Goal: Transaction & Acquisition: Book appointment/travel/reservation

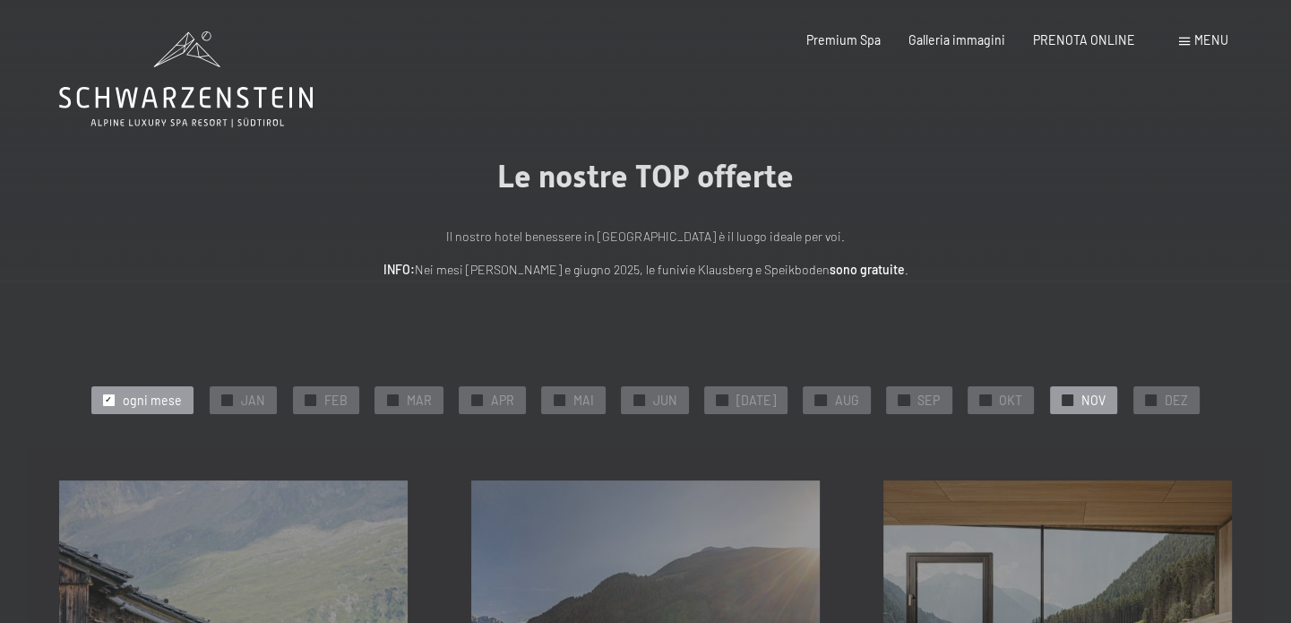
click at [1062, 394] on div at bounding box center [1068, 400] width 12 height 12
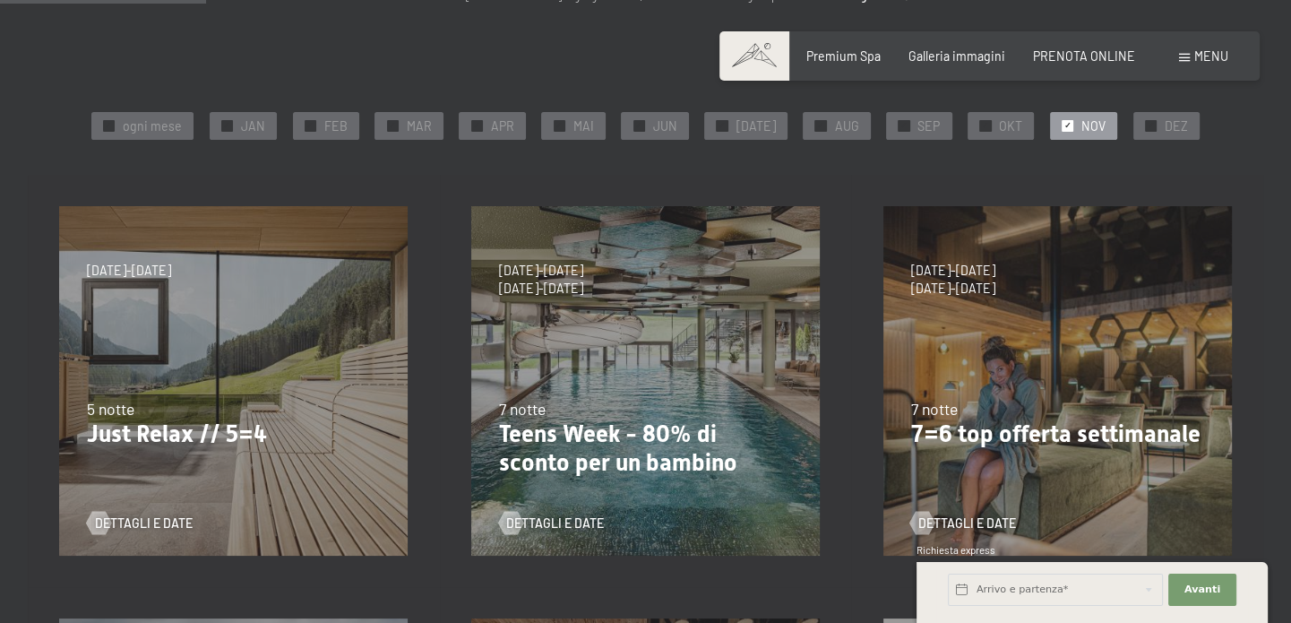
scroll to position [287, 0]
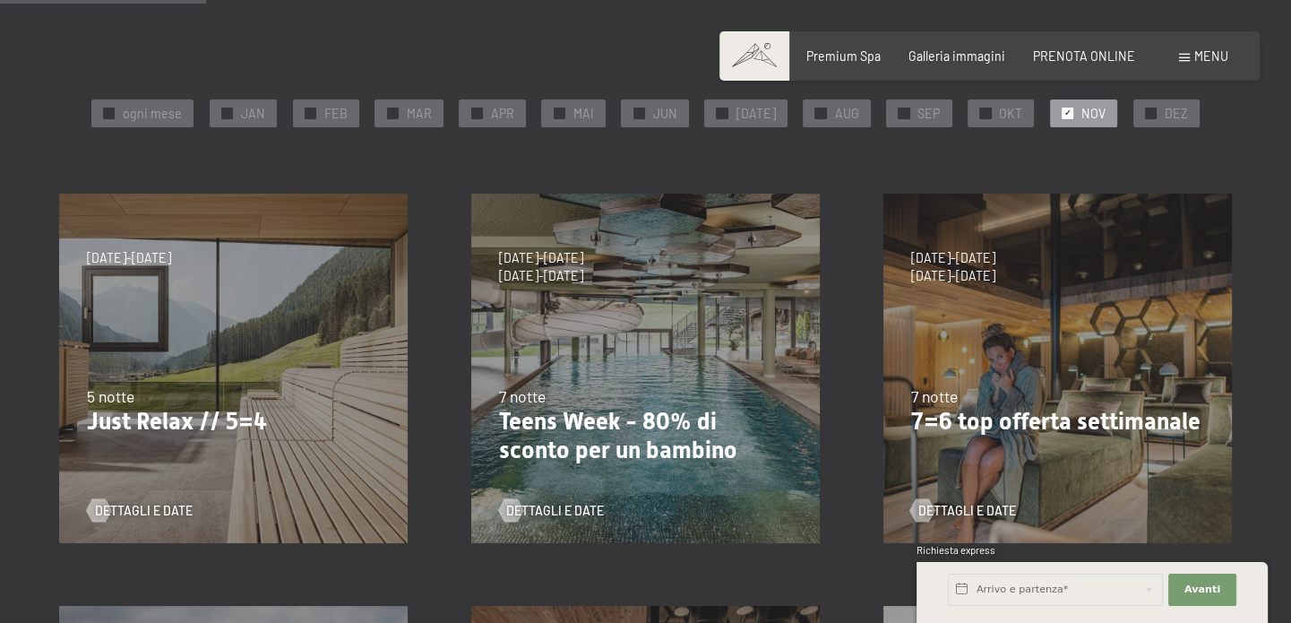
click at [259, 360] on div "24/9/2025-3/10/2025 26/10/2025-31/10/2025 21/12/2025-26/12/2025 4/1/2026-23/1/2…" at bounding box center [234, 368] width 412 height 412
click at [164, 511] on span "Dettagli e Date" at bounding box center [162, 511] width 98 height 18
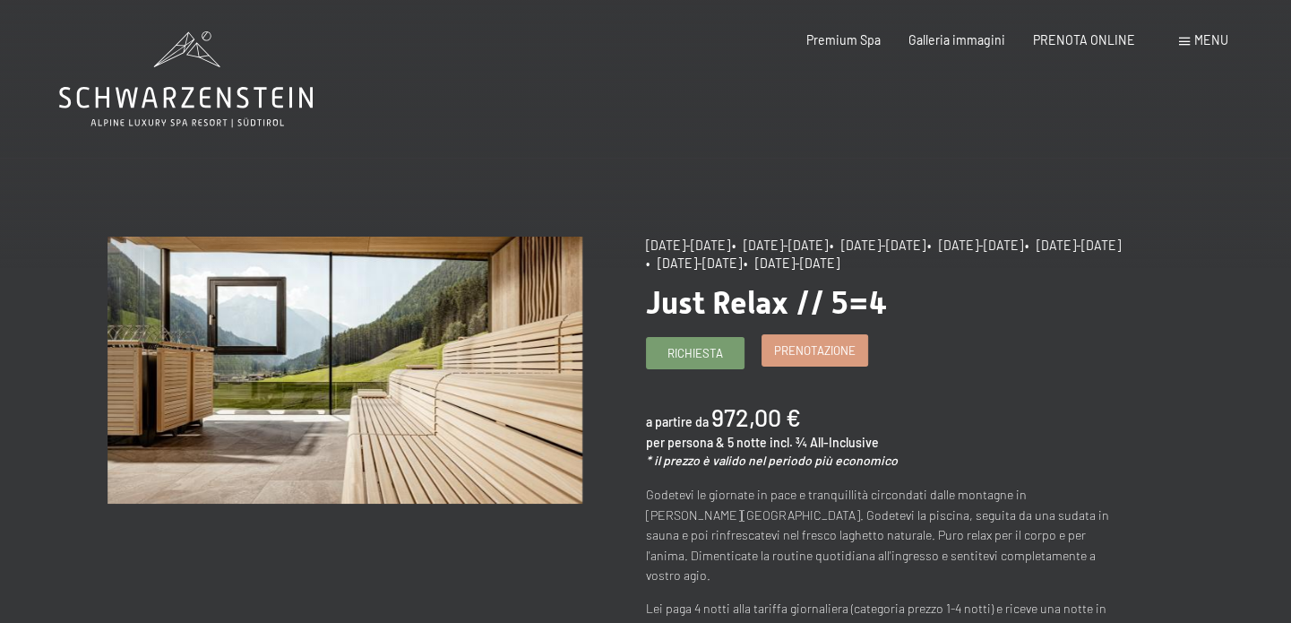
click at [805, 358] on span "Prenotazione" at bounding box center [815, 350] width 82 height 16
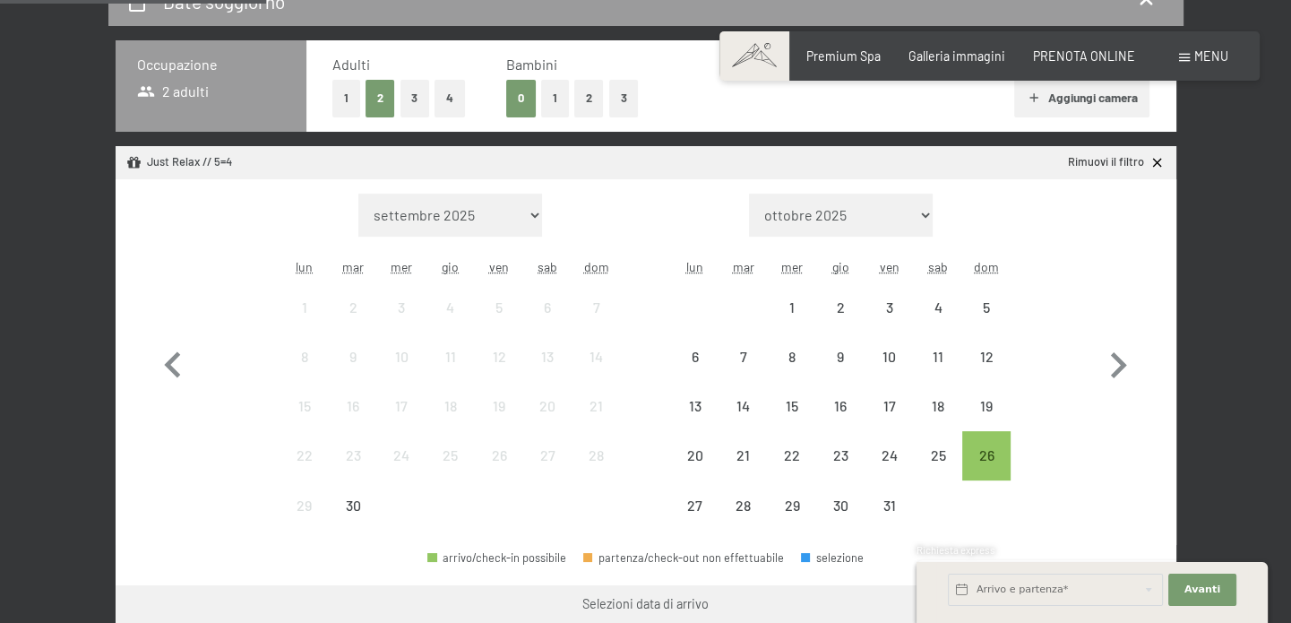
scroll to position [459, 0]
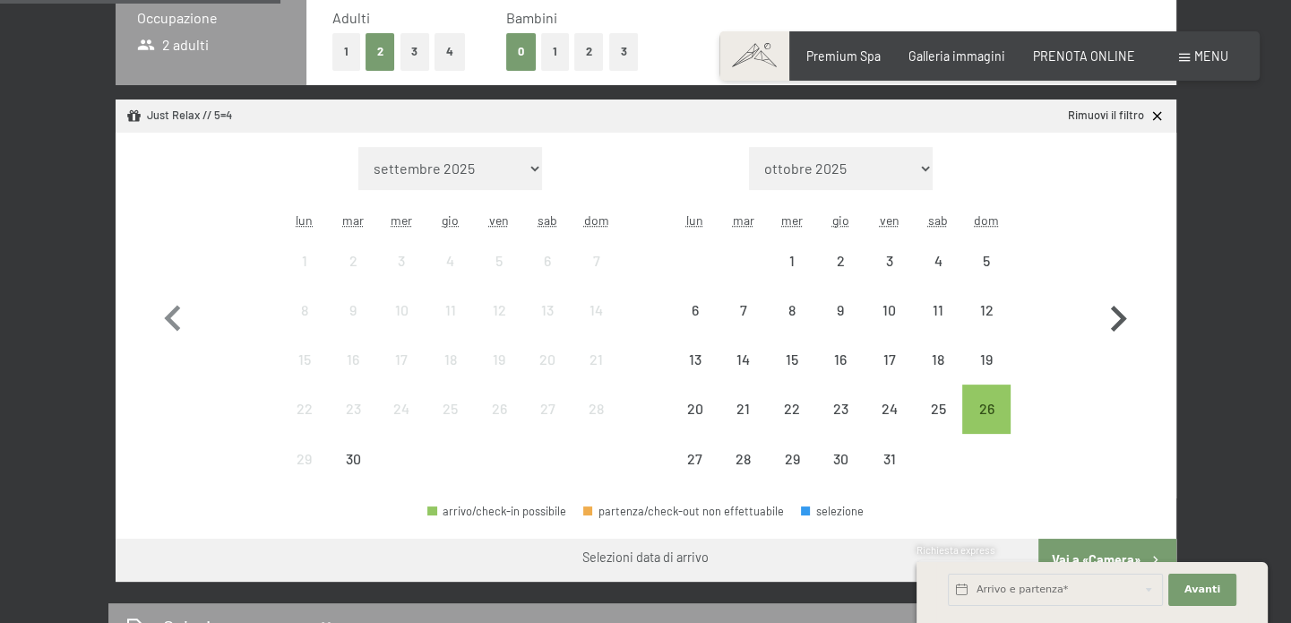
click at [1121, 315] on icon "button" at bounding box center [1119, 318] width 16 height 26
select select "2025-10-01"
select select "2025-11-01"
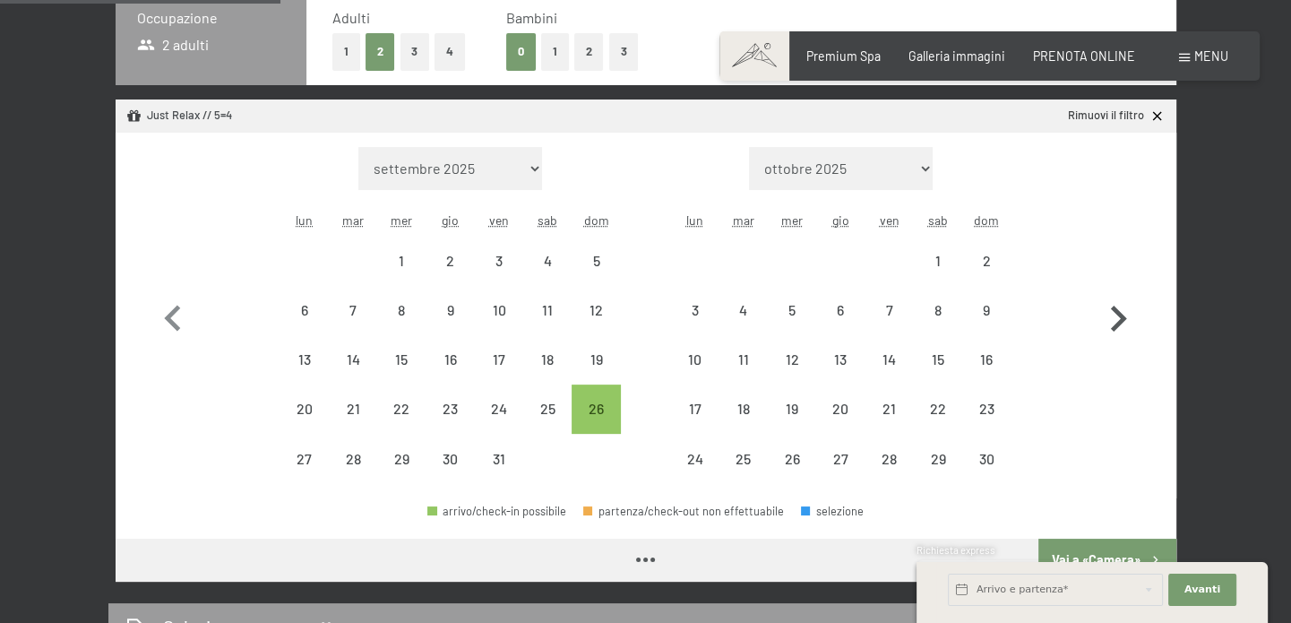
select select "2025-10-01"
select select "2025-11-01"
click at [939, 306] on div "8" at bounding box center [938, 325] width 45 height 45
select select "2025-10-01"
select select "2025-11-01"
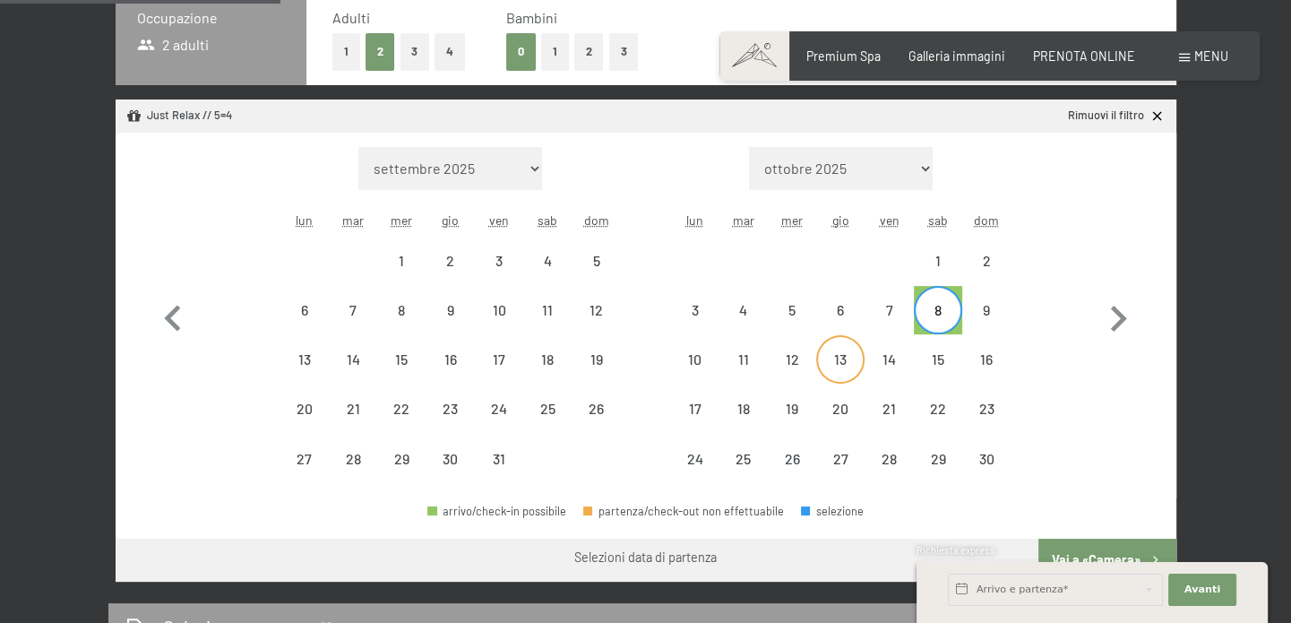
click at [843, 357] on div "13" at bounding box center [840, 374] width 45 height 45
select select "2025-10-01"
select select "2025-11-01"
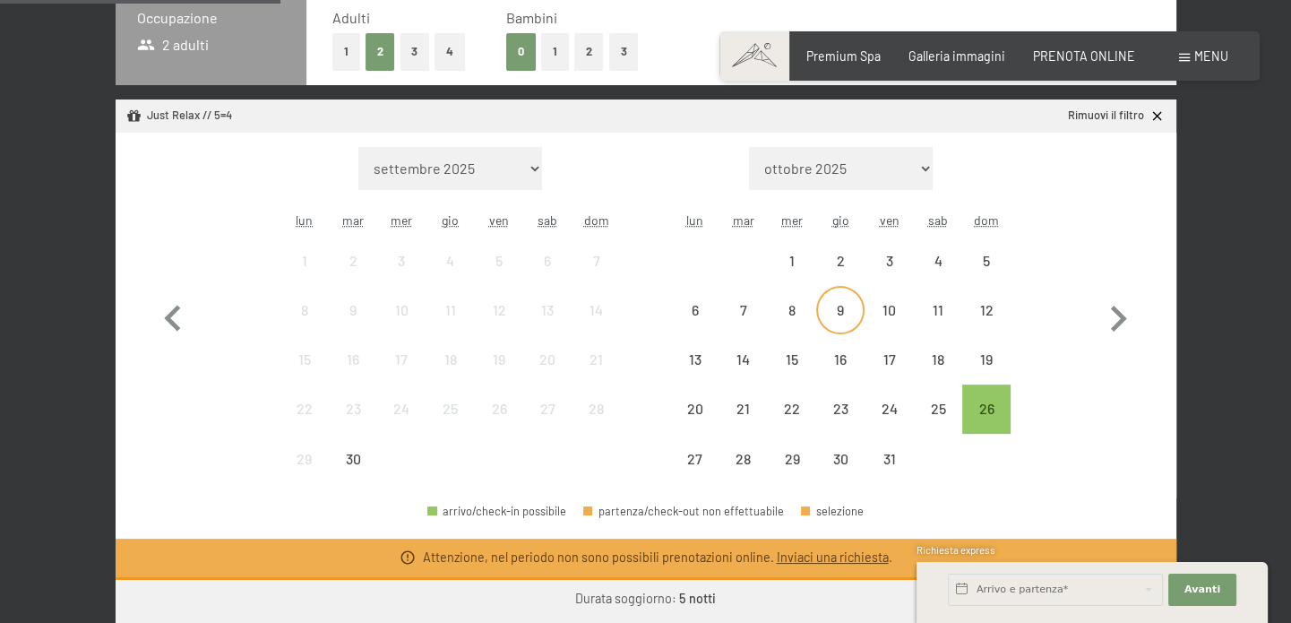
click at [827, 314] on div "9" at bounding box center [840, 325] width 45 height 45
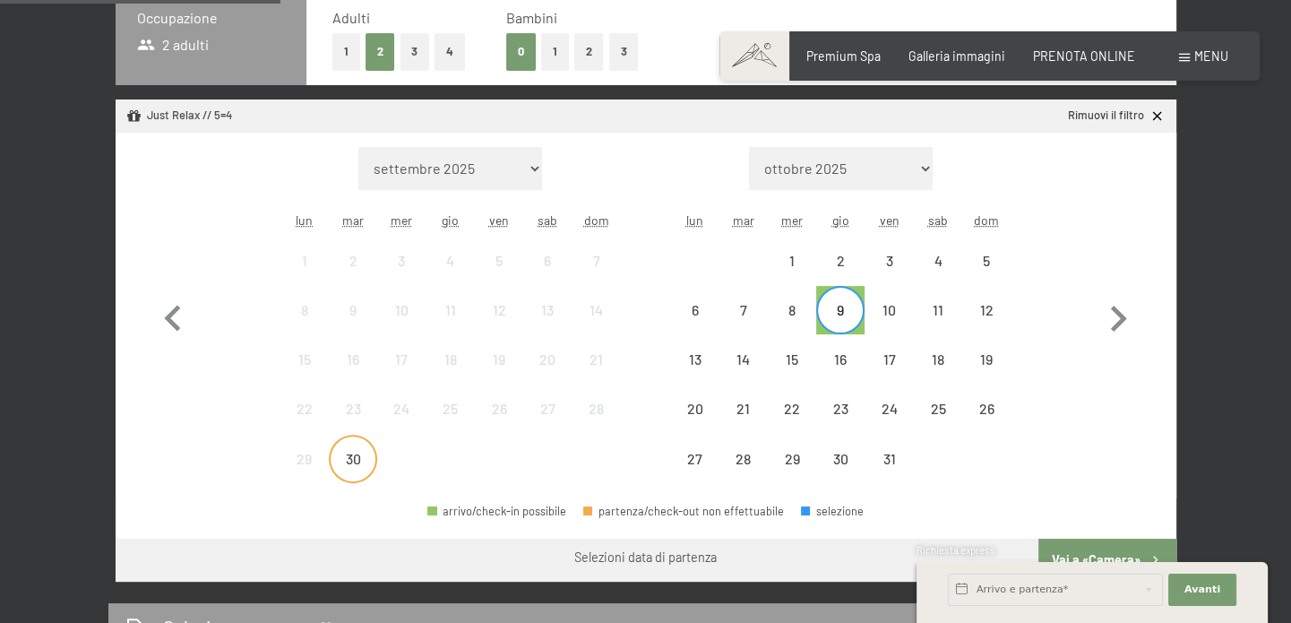
click at [348, 456] on div "30" at bounding box center [353, 474] width 45 height 45
click at [1129, 114] on link "Rimuovi il filtro" at bounding box center [1116, 116] width 97 height 16
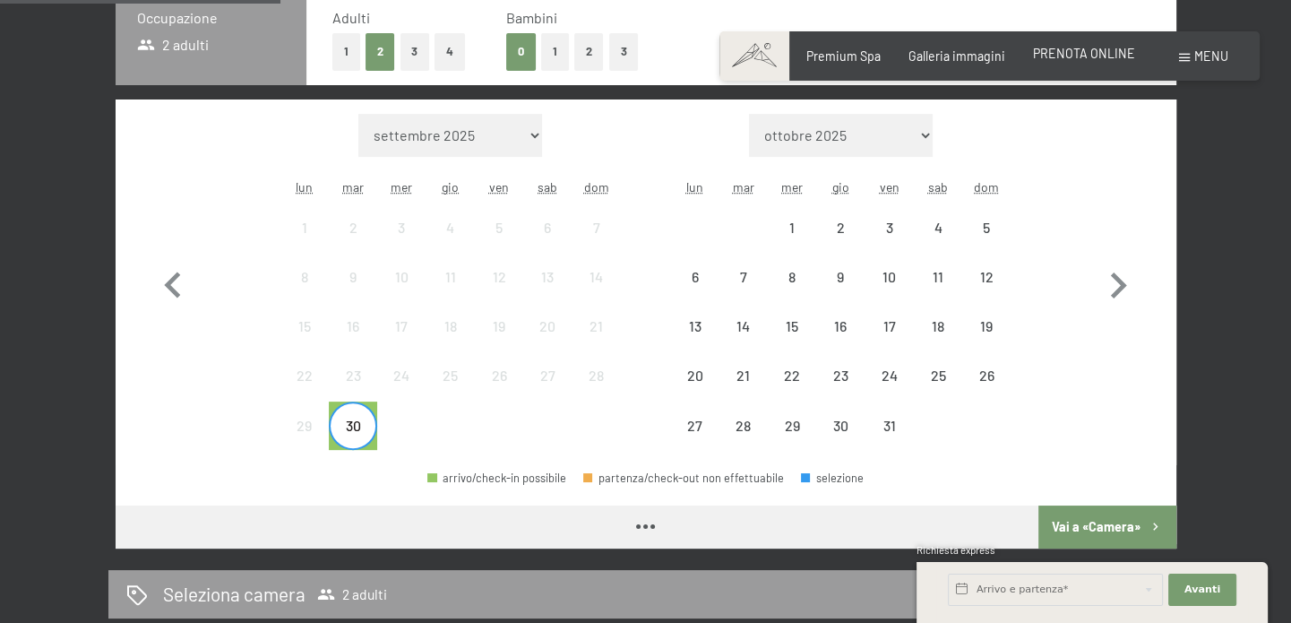
click at [1094, 61] on div "PRENOTA ONLINE" at bounding box center [1084, 54] width 102 height 18
click at [1118, 287] on icon "button" at bounding box center [1119, 285] width 16 height 26
select select "[DATE]"
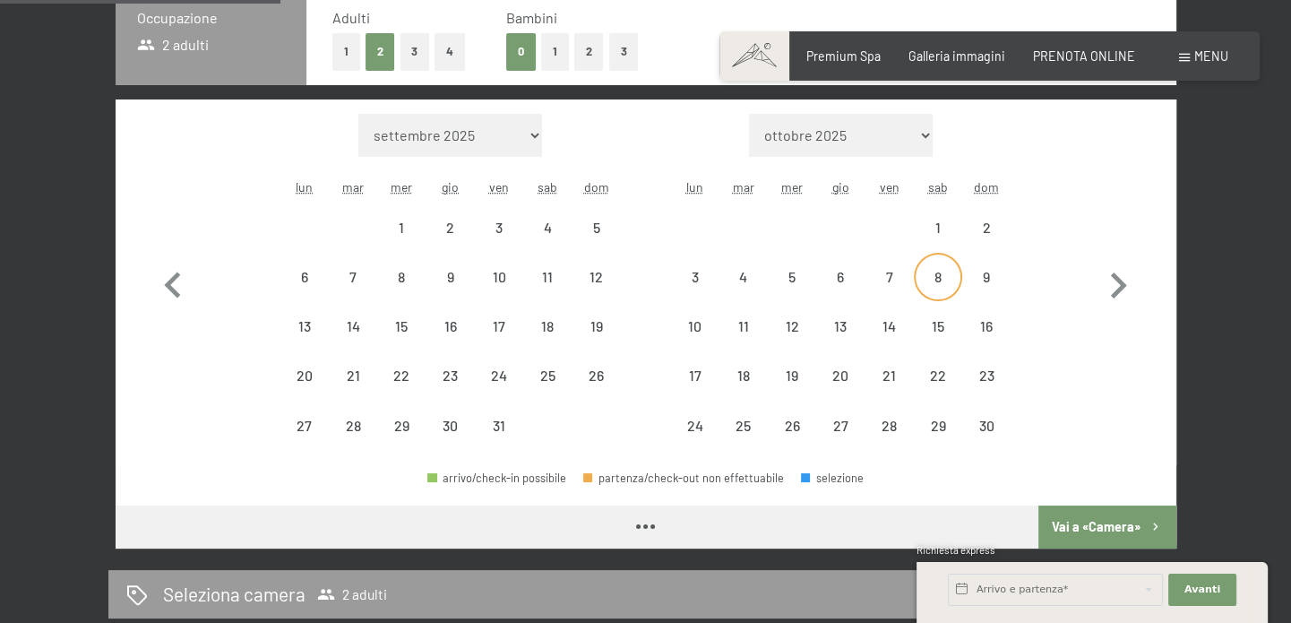
select select "[DATE]"
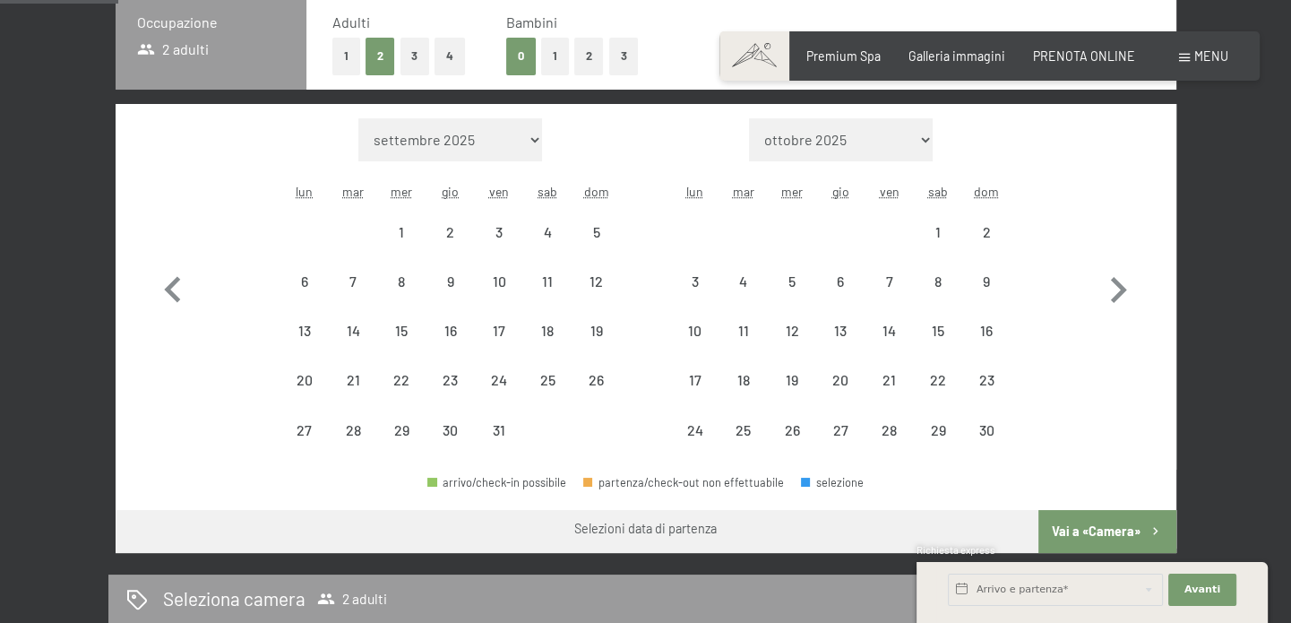
scroll to position [0, 0]
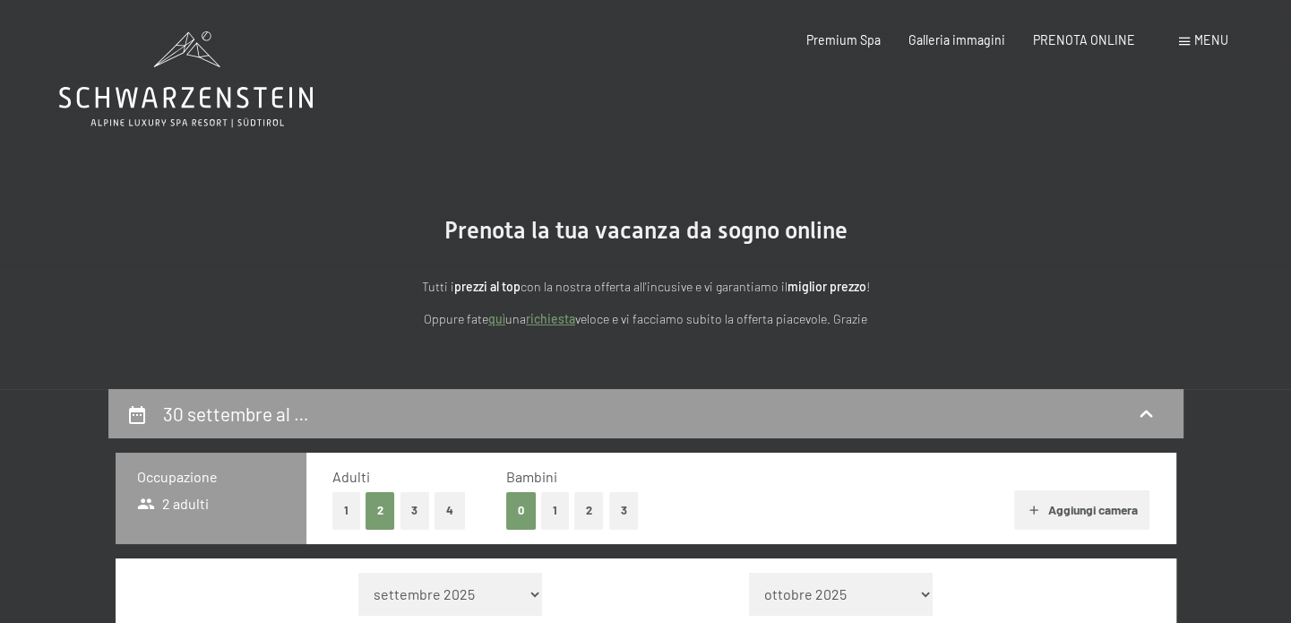
click at [245, 84] on icon at bounding box center [186, 79] width 254 height 96
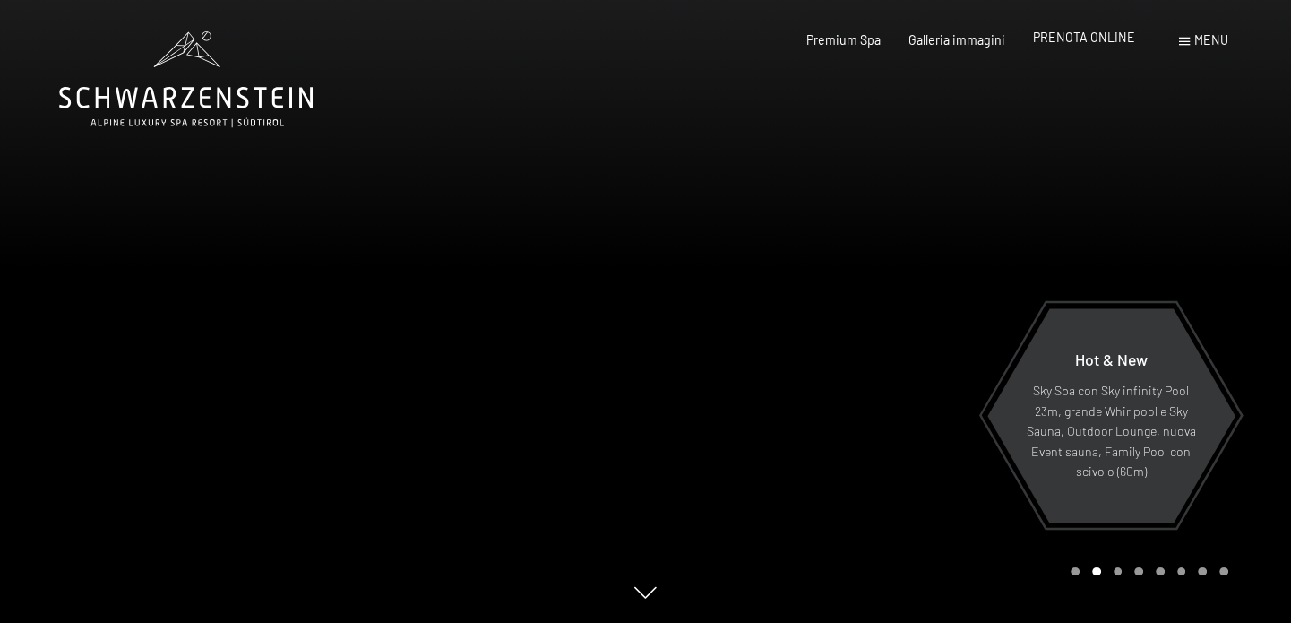
click at [1068, 39] on span "PRENOTA ONLINE" at bounding box center [1084, 37] width 102 height 15
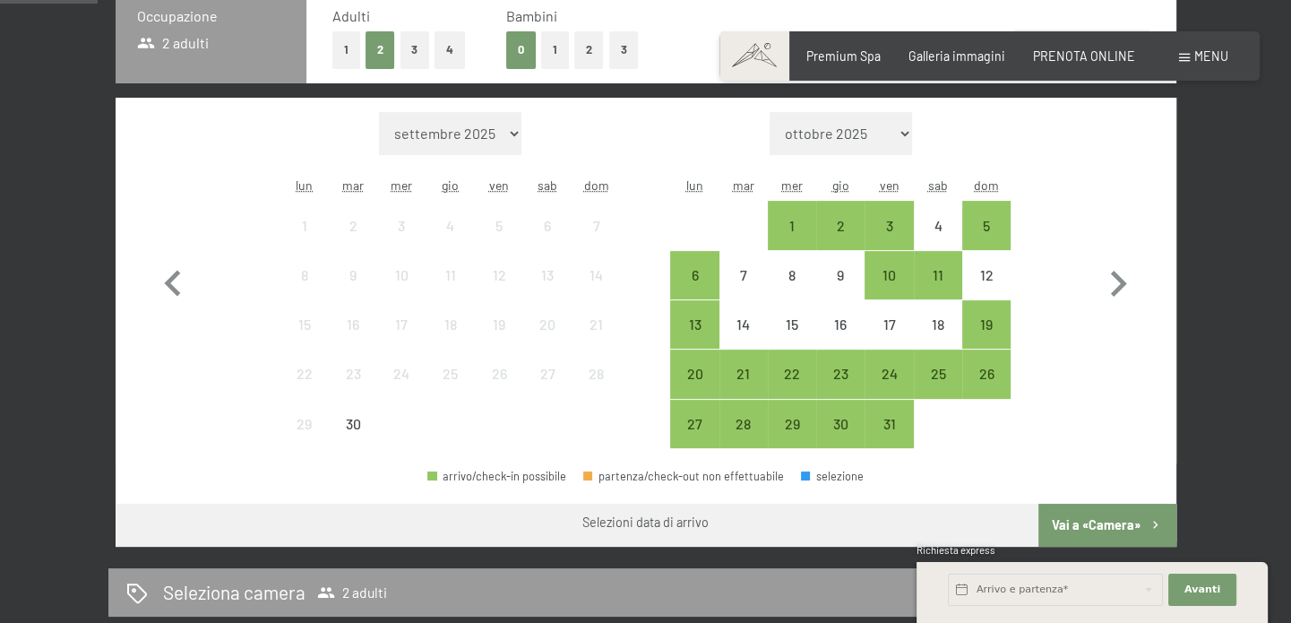
scroll to position [469, 0]
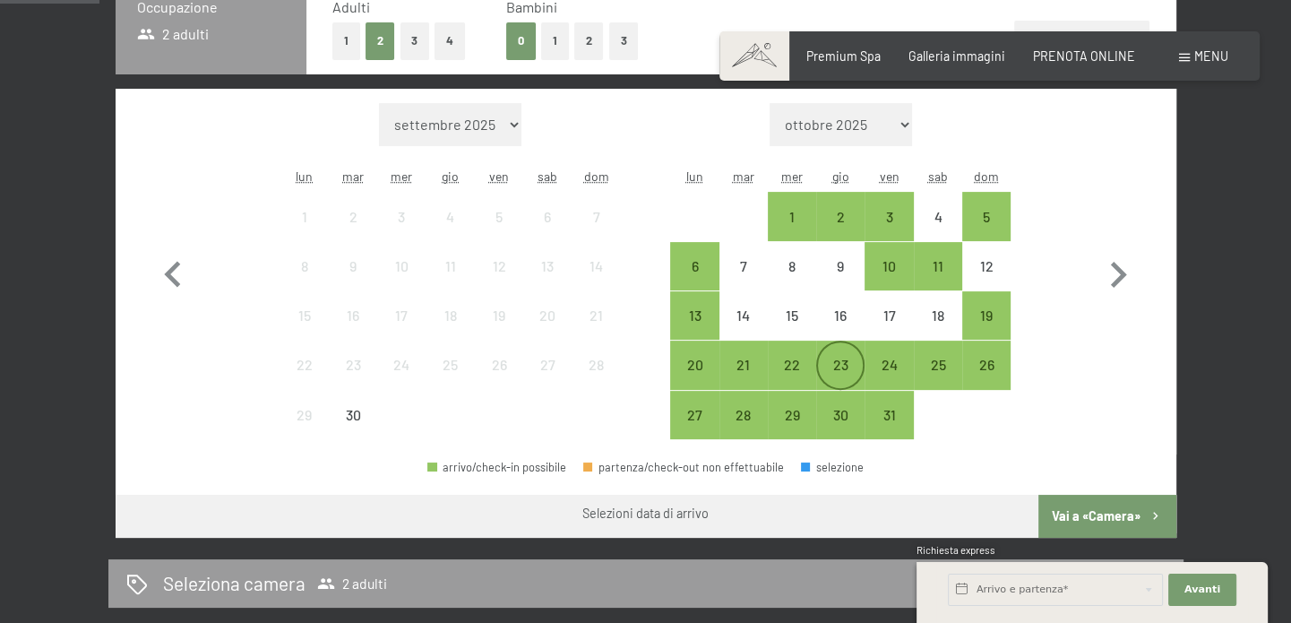
click at [844, 366] on div "23" at bounding box center [840, 379] width 45 height 45
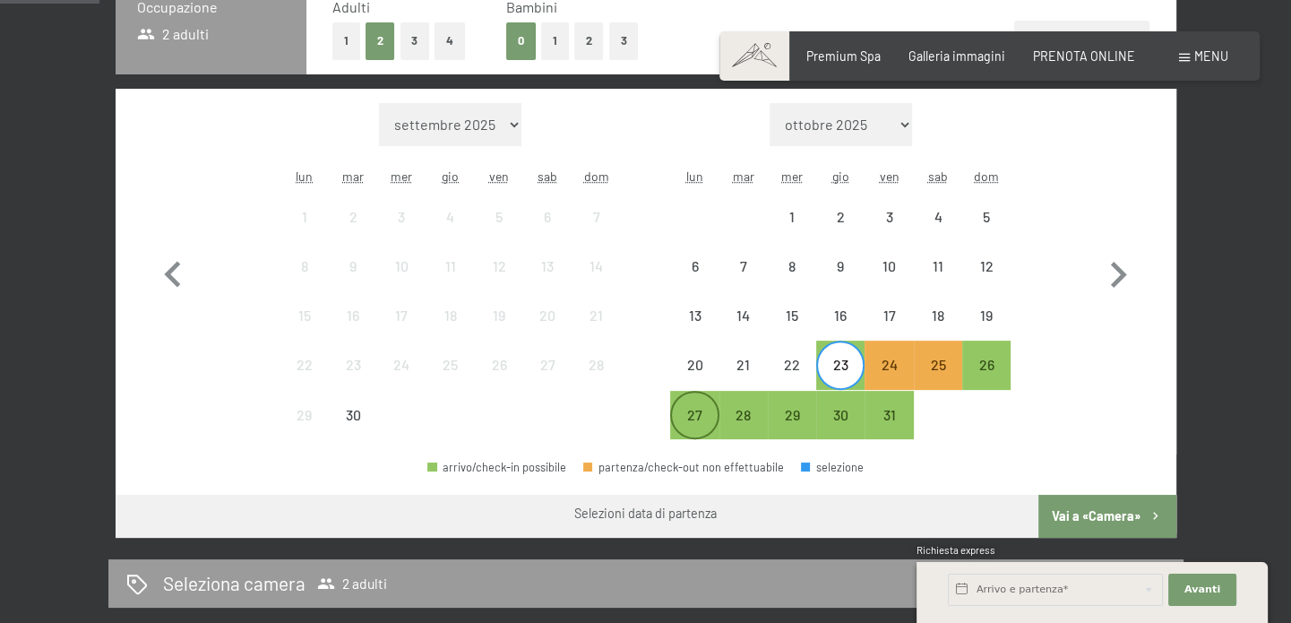
click at [692, 418] on div "27" at bounding box center [694, 430] width 45 height 45
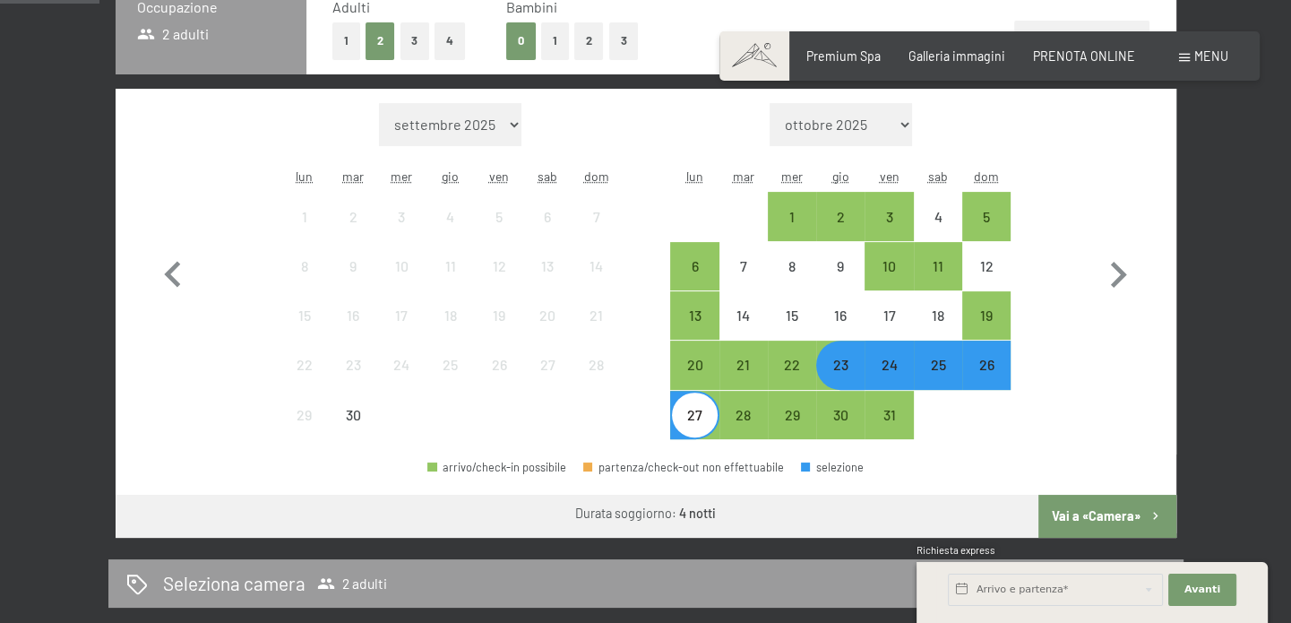
click at [1079, 513] on button "Vai a «Camera»" at bounding box center [1106, 516] width 137 height 43
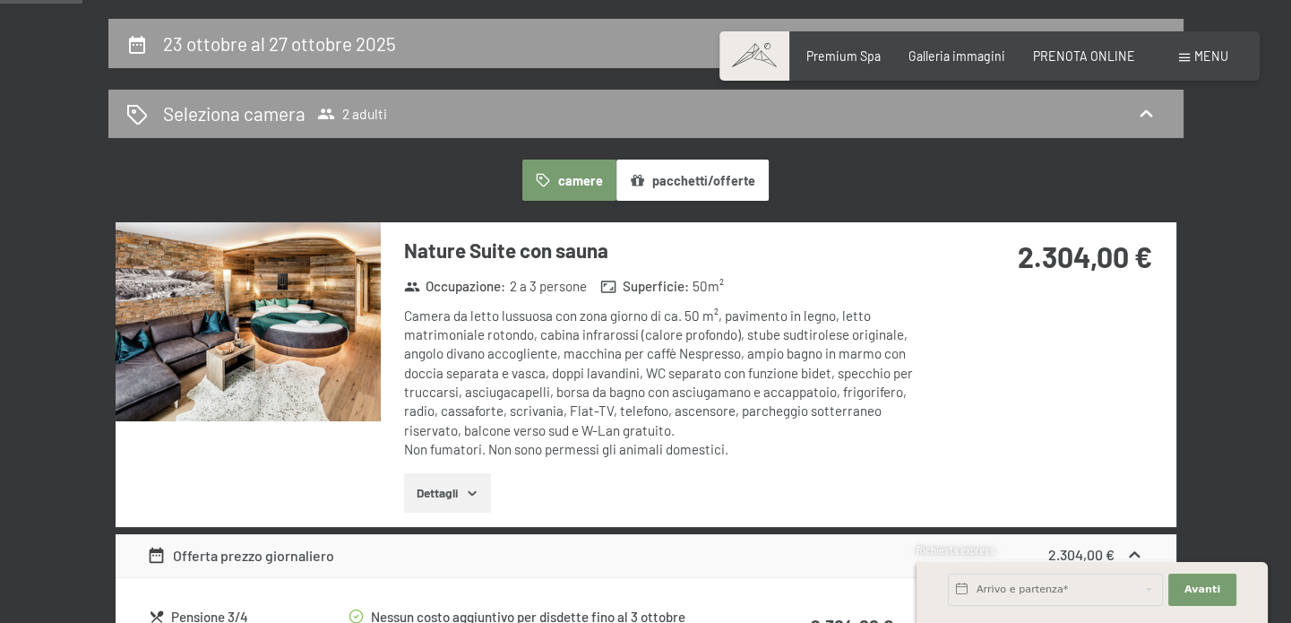
scroll to position [75, 0]
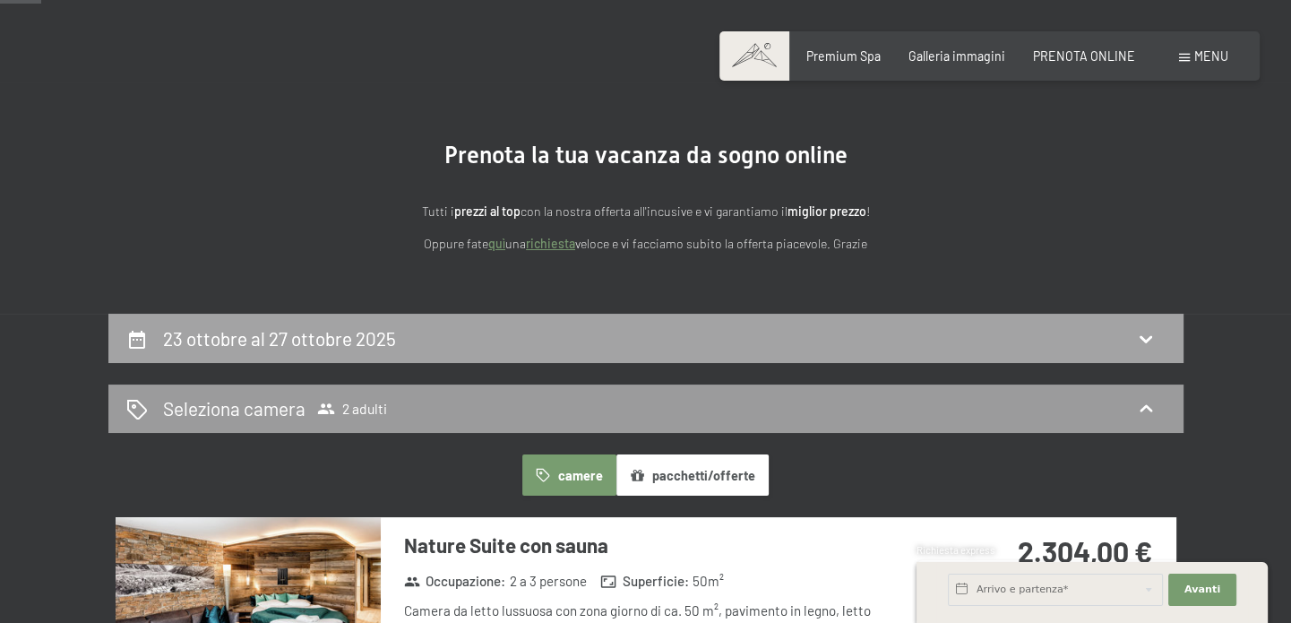
click at [287, 330] on h2 "23 ottobre al 27 ottobre 2025" at bounding box center [279, 338] width 233 height 22
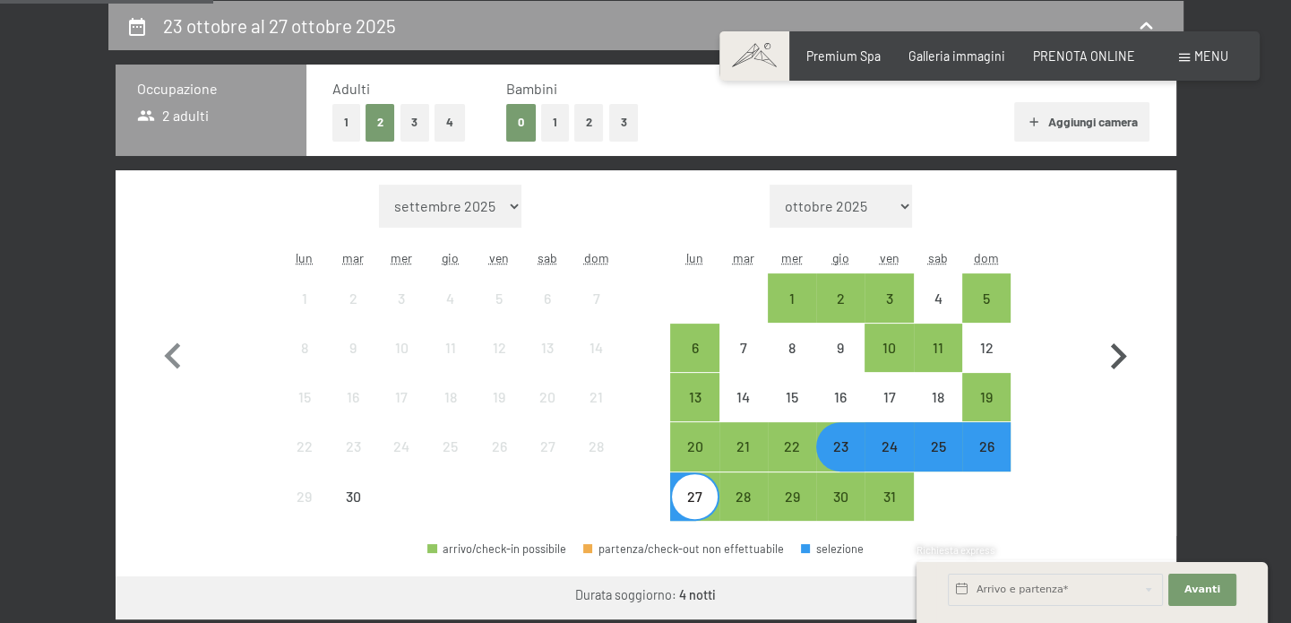
click at [1115, 364] on icon "button" at bounding box center [1119, 356] width 16 height 26
select select "[DATE]"
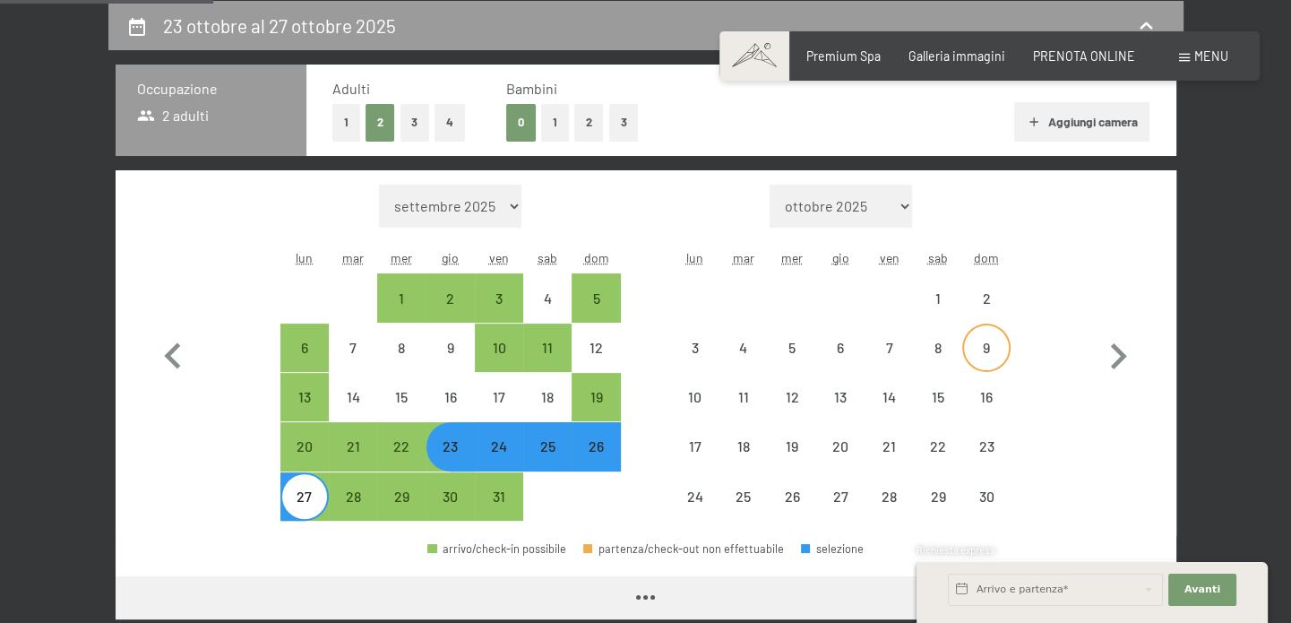
select select "[DATE]"
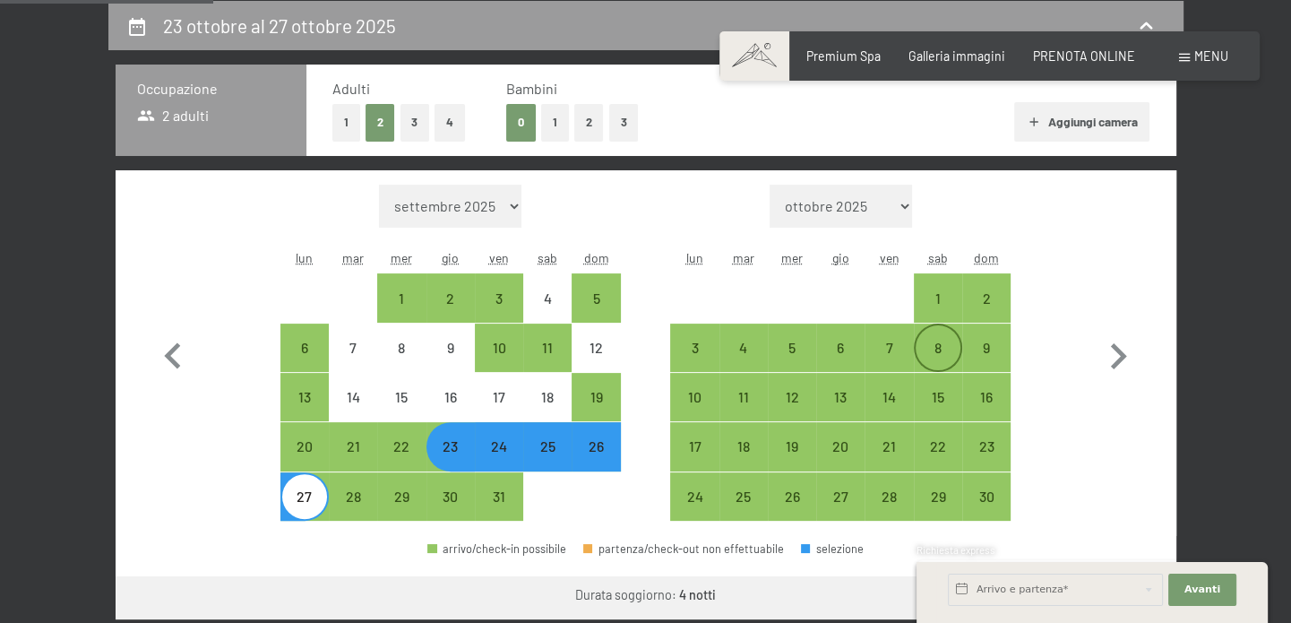
click at [925, 341] on div "8" at bounding box center [938, 362] width 45 height 45
select select "[DATE]"
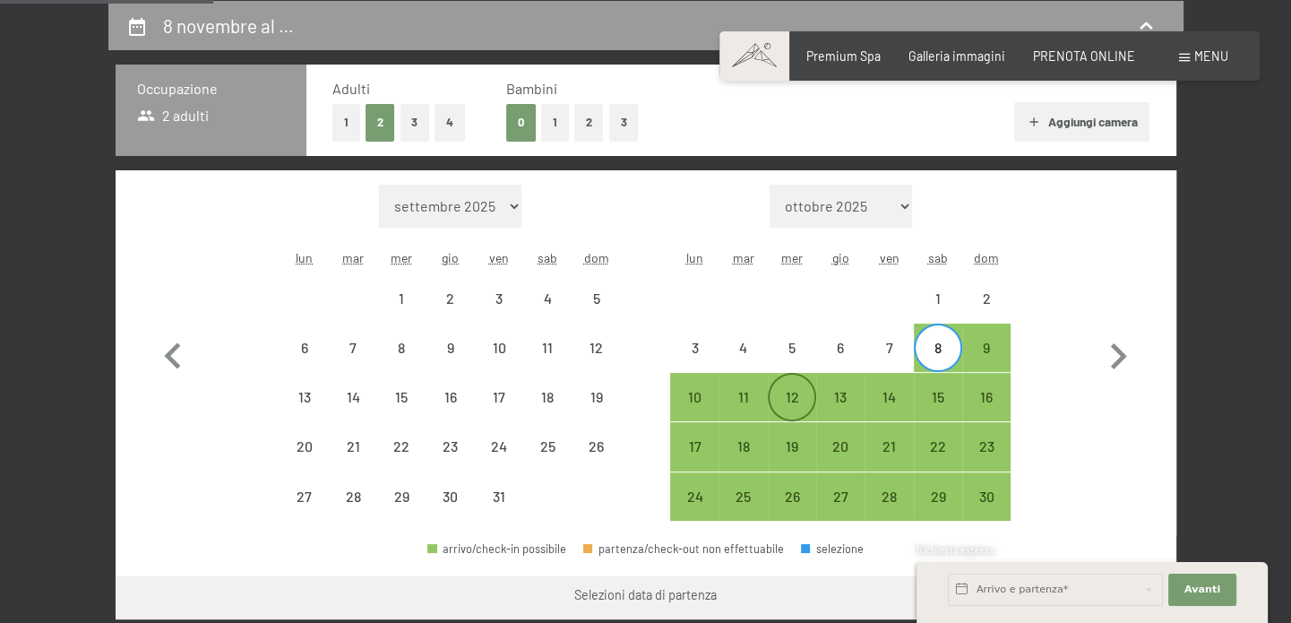
click at [778, 404] on div "12" at bounding box center [792, 412] width 45 height 45
select select "[DATE]"
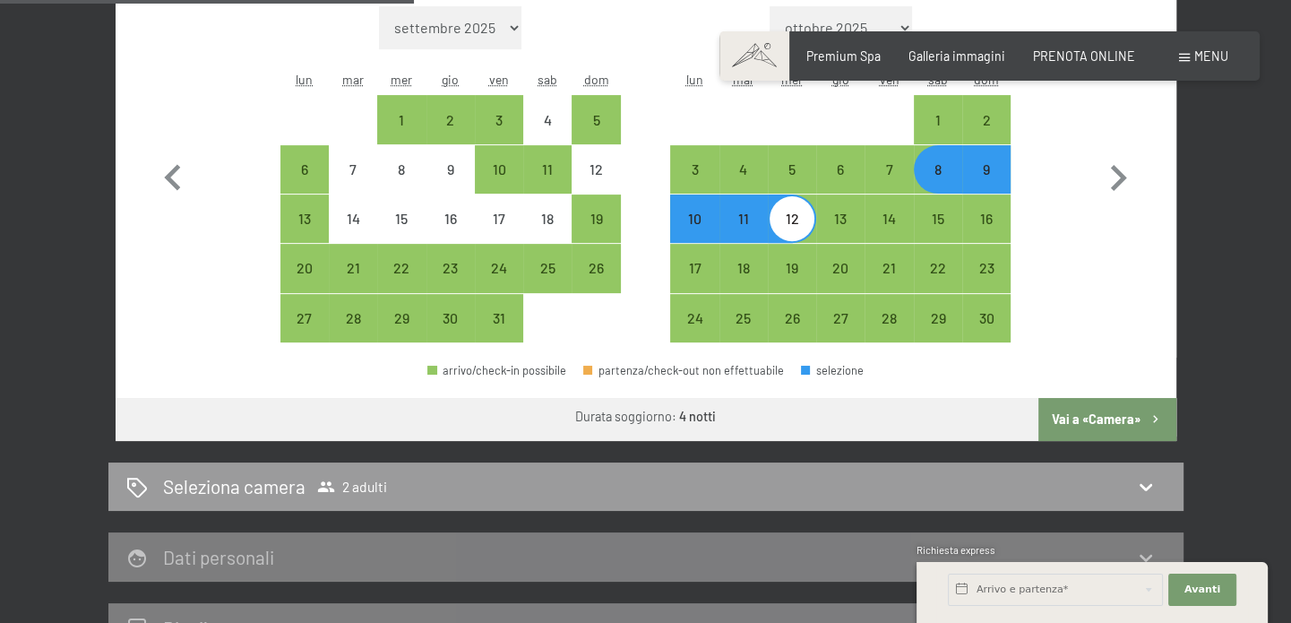
scroll to position [575, 0]
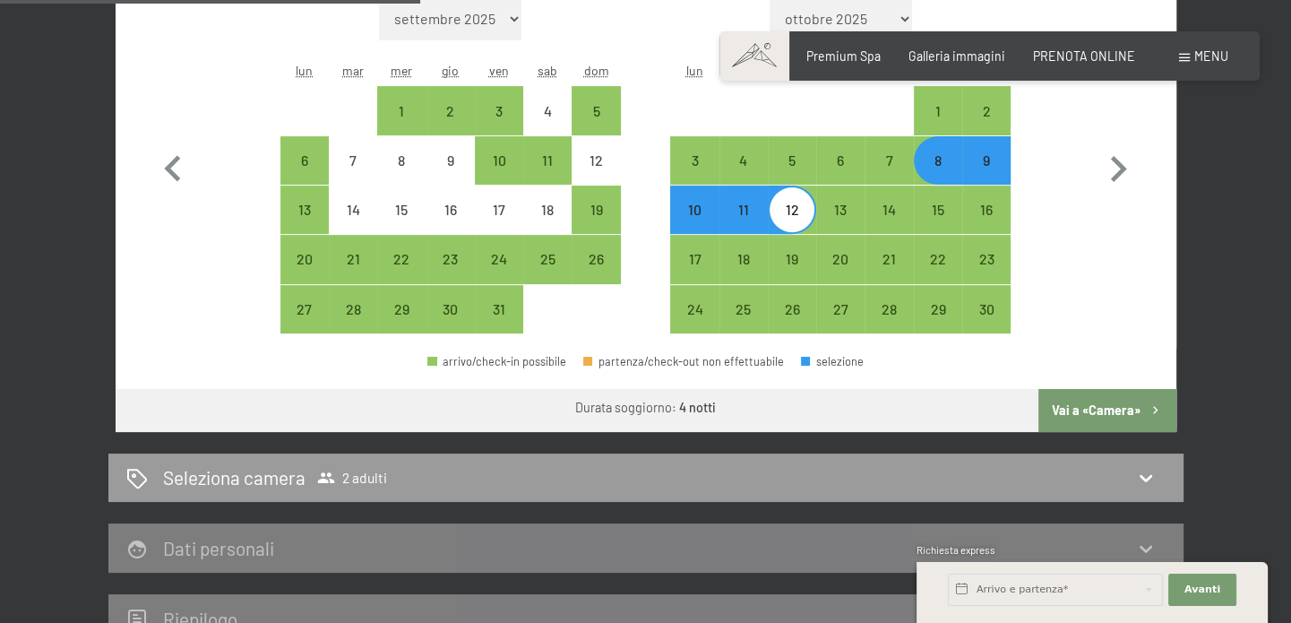
click at [1145, 404] on button "Vai a «Camera»" at bounding box center [1106, 410] width 137 height 43
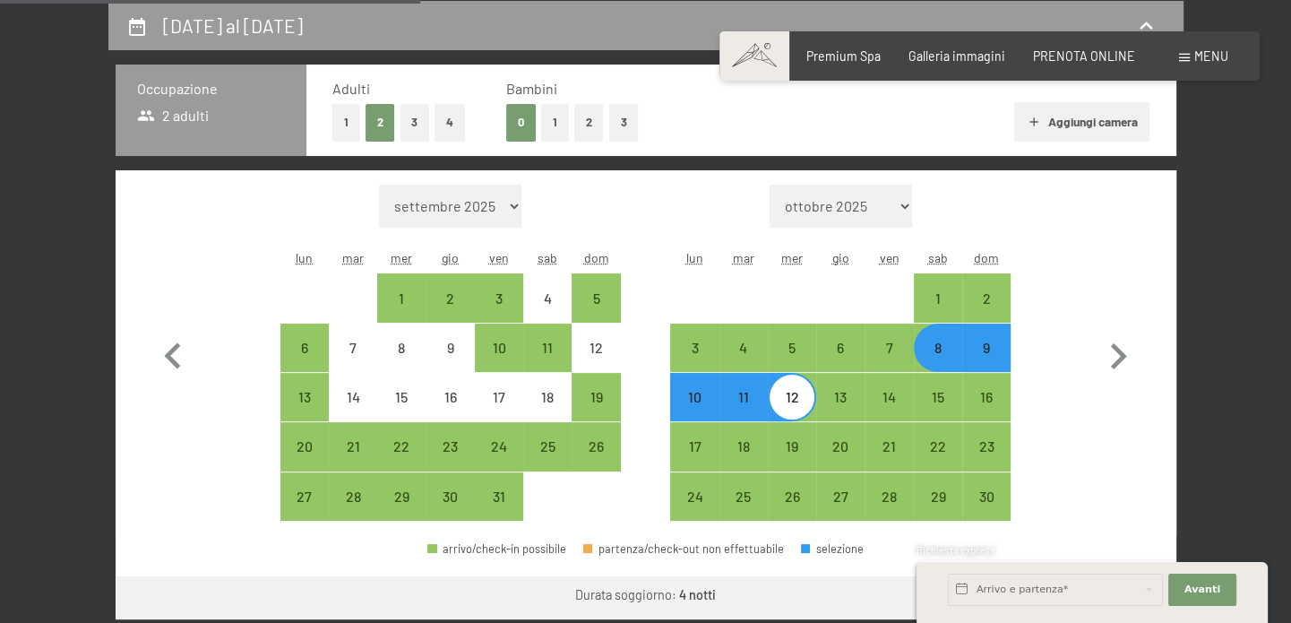
select select "[DATE]"
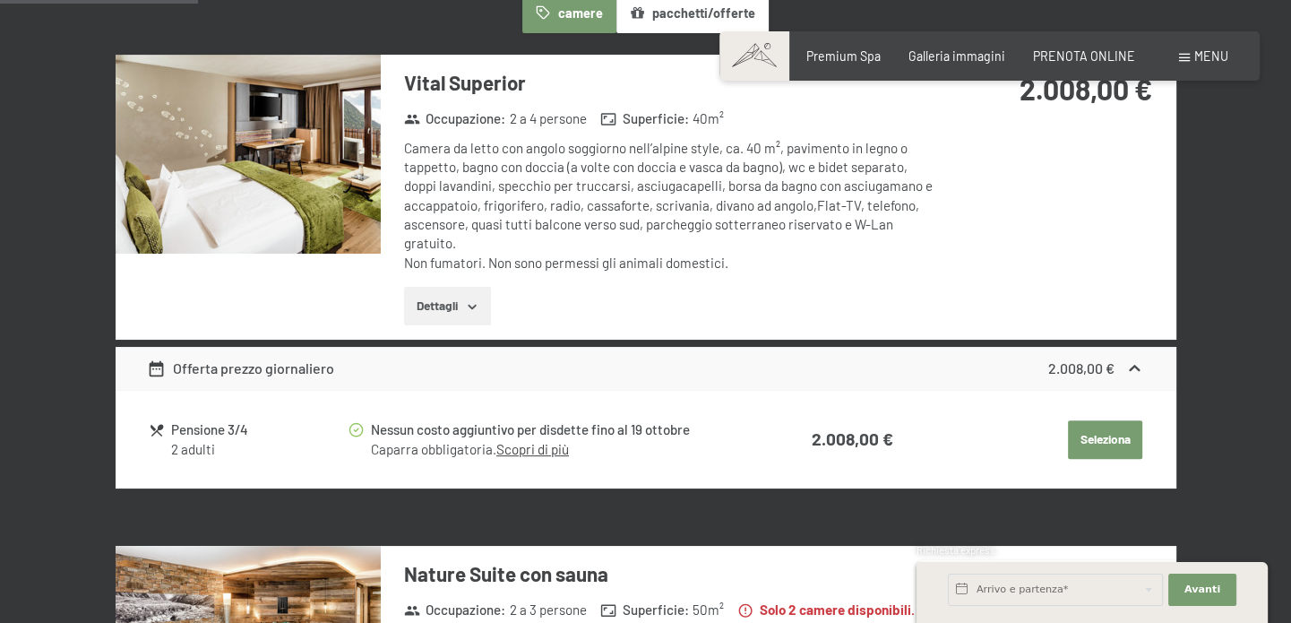
scroll to position [483, 0]
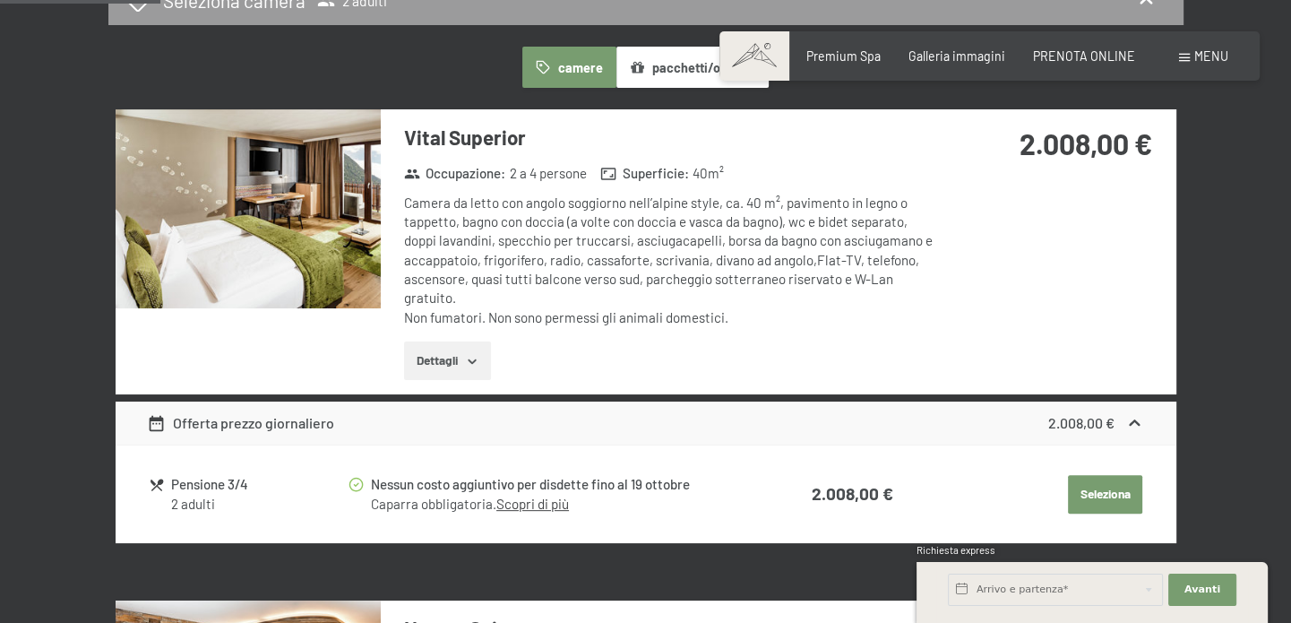
click at [278, 207] on img at bounding box center [248, 208] width 265 height 199
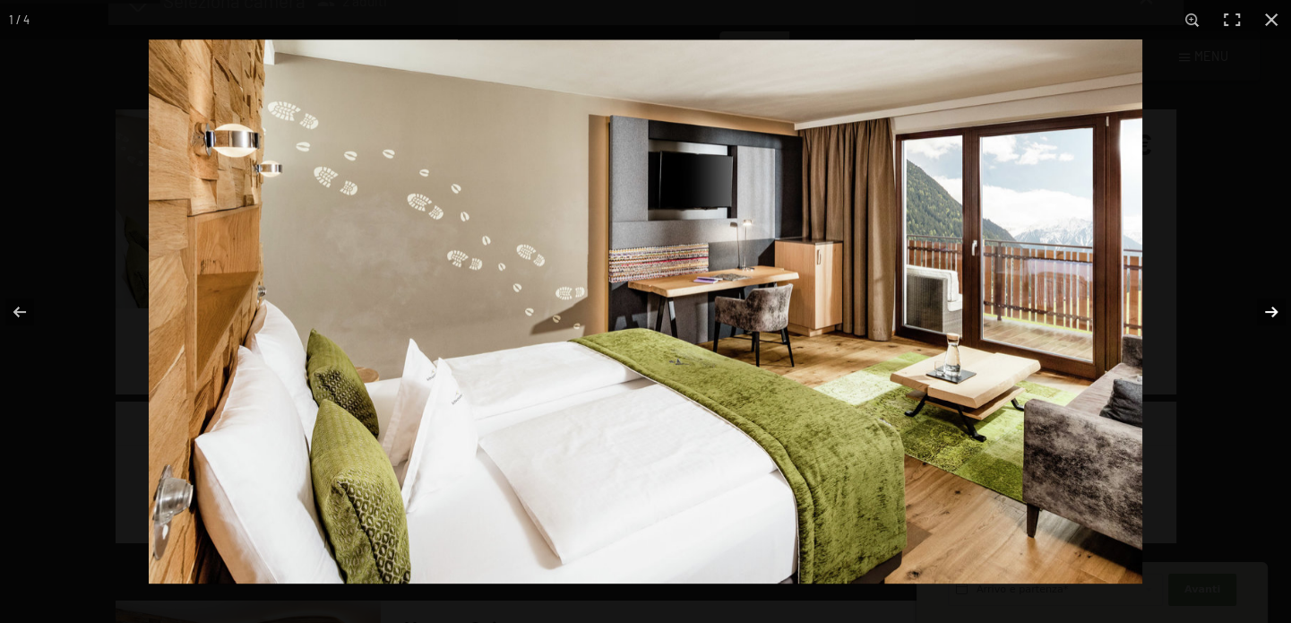
click at [1269, 315] on button "button" at bounding box center [1259, 312] width 63 height 90
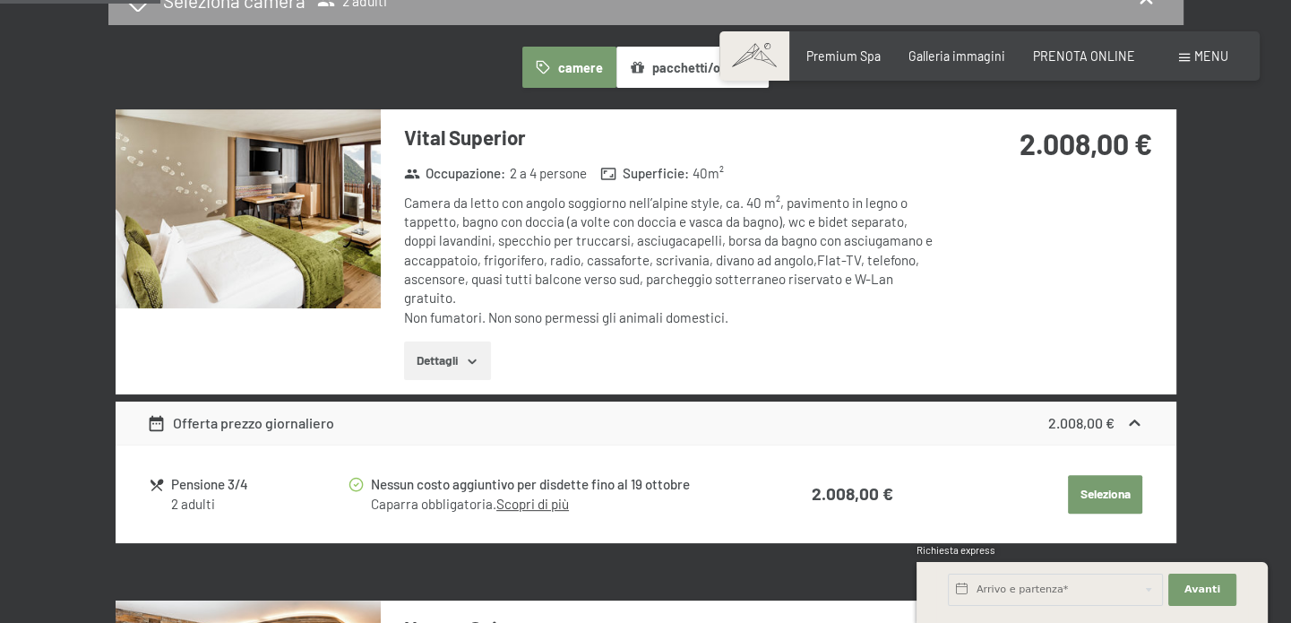
click at [0, 0] on button "button" at bounding box center [0, 0] width 0 height 0
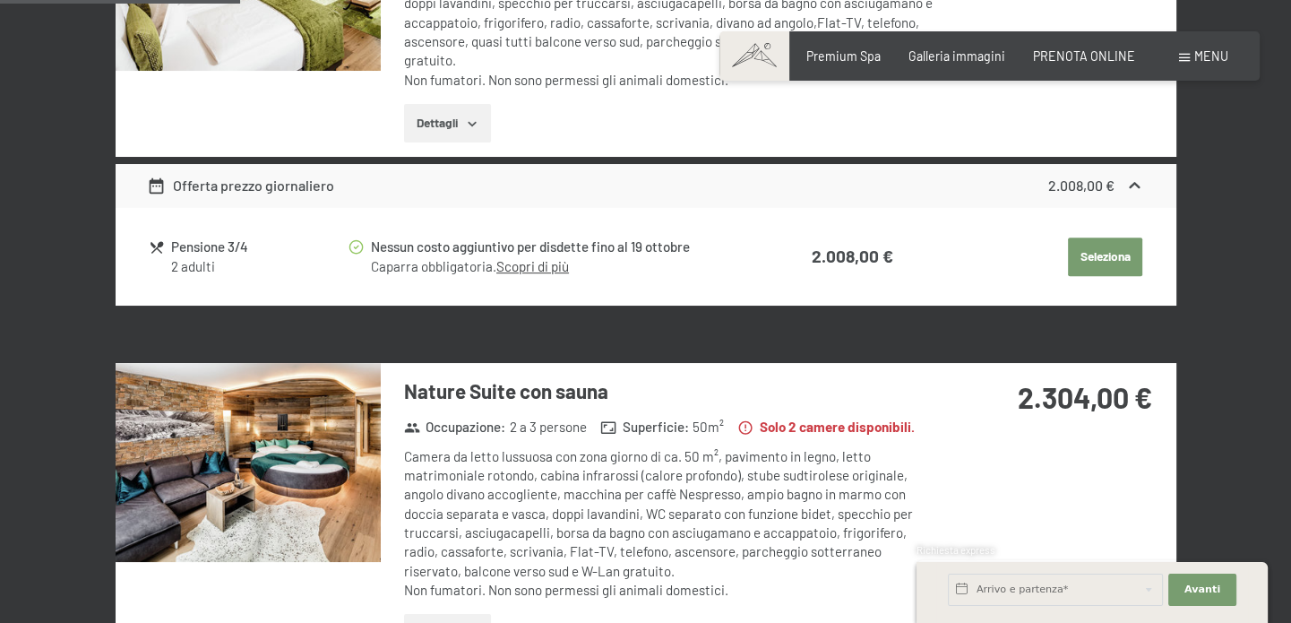
scroll to position [726, 0]
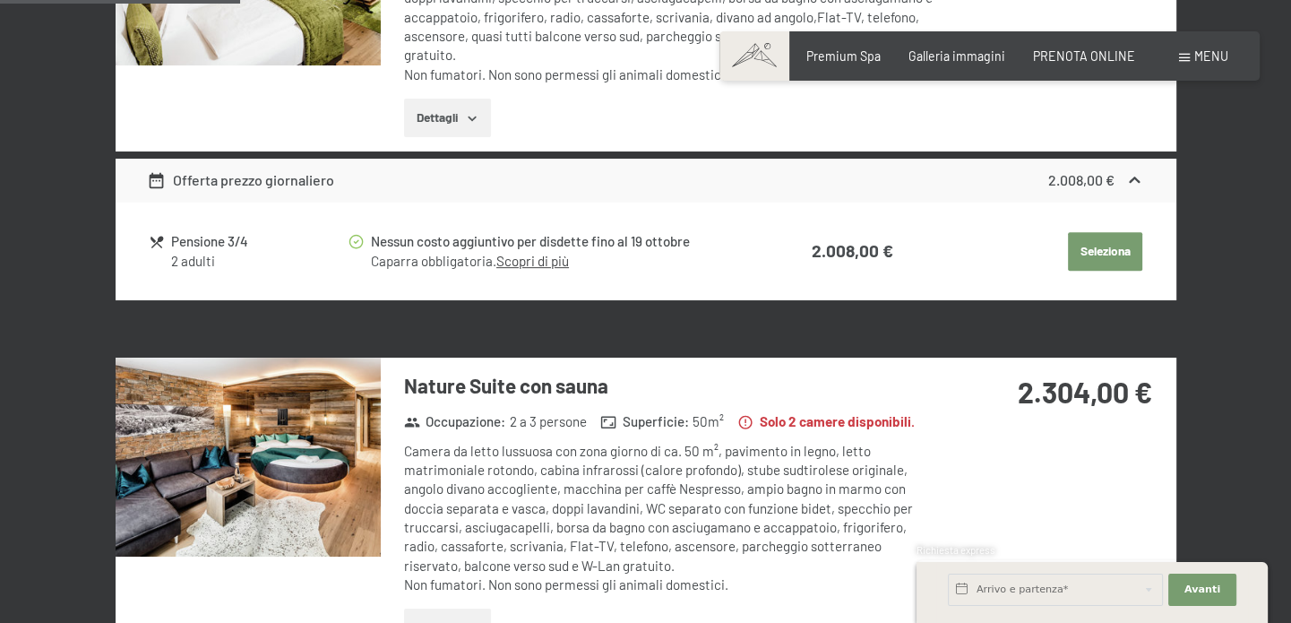
click at [1125, 246] on button "Seleziona" at bounding box center [1105, 251] width 74 height 39
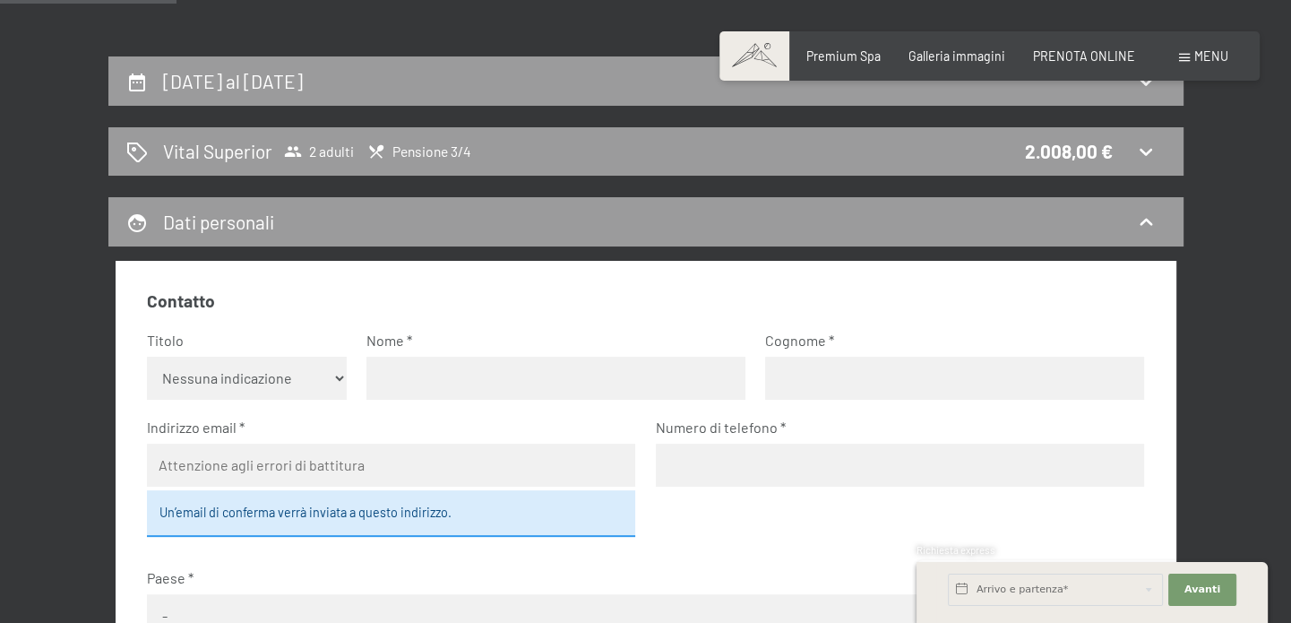
scroll to position [0, 0]
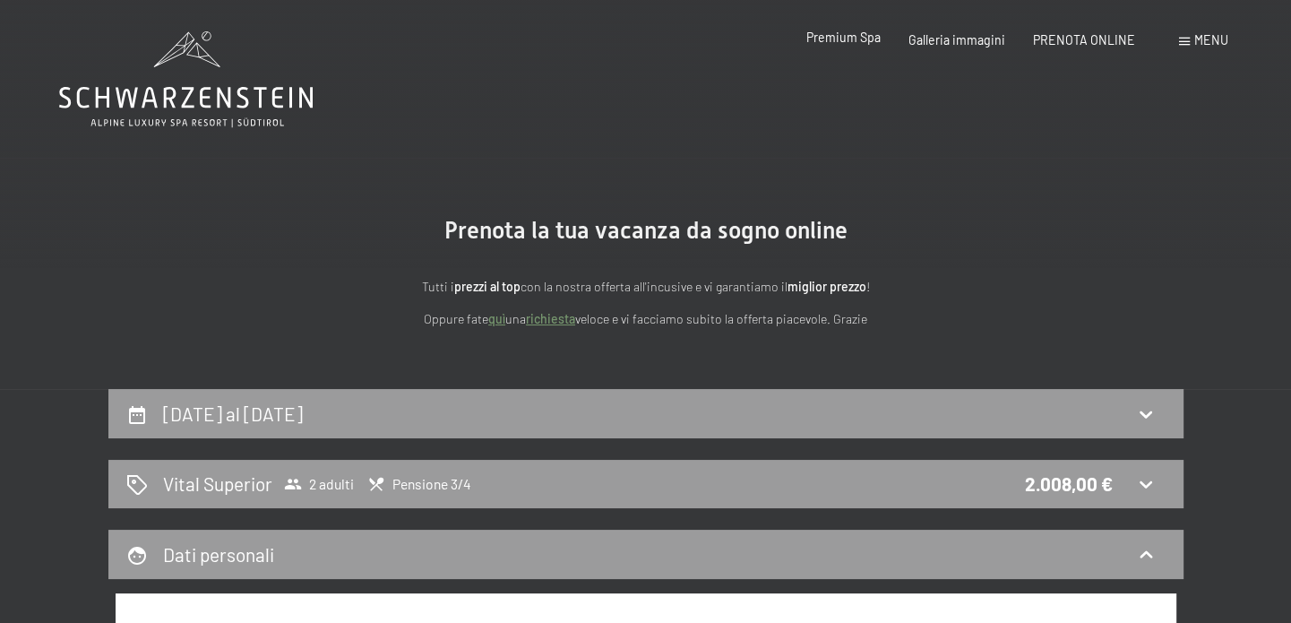
click at [846, 34] on span "Premium Spa" at bounding box center [843, 37] width 74 height 15
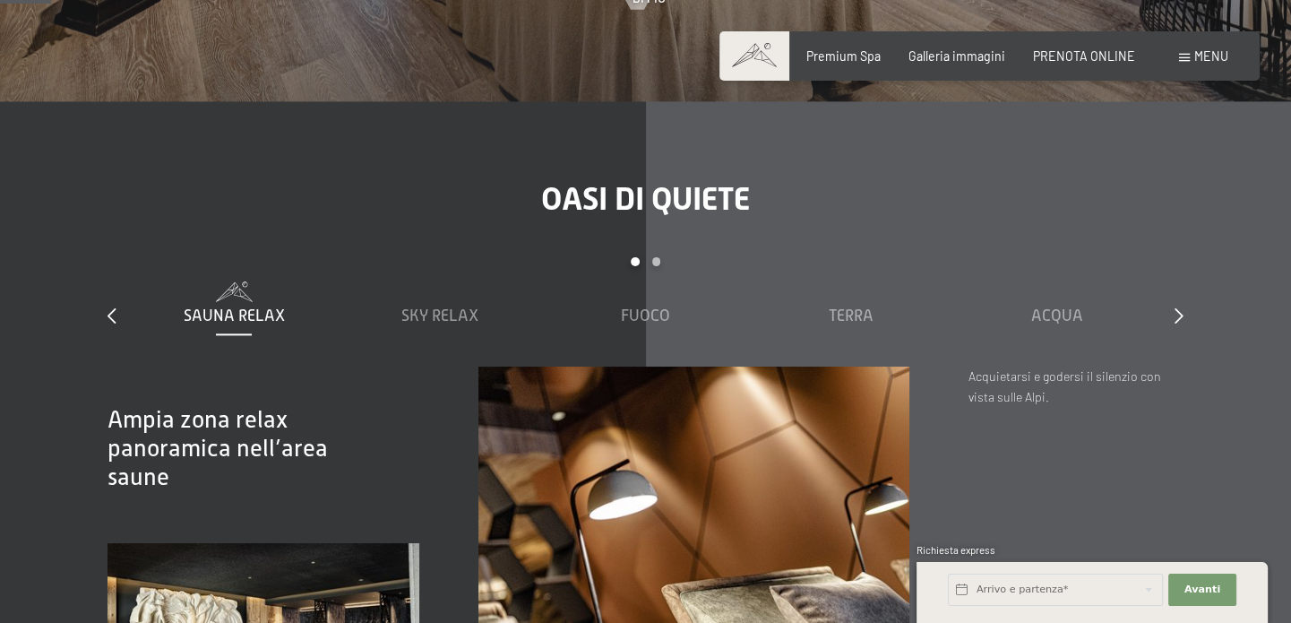
scroll to position [402, 0]
